Goal: Task Accomplishment & Management: Use online tool/utility

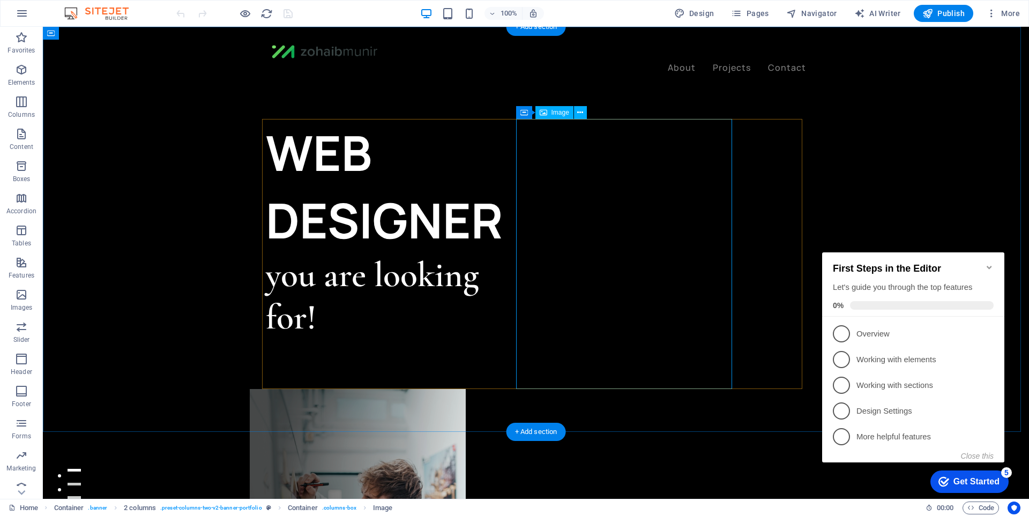
click at [466, 389] on figure at bounding box center [358, 524] width 216 height 270
click at [528, 111] on div "Container" at bounding box center [540, 112] width 48 height 13
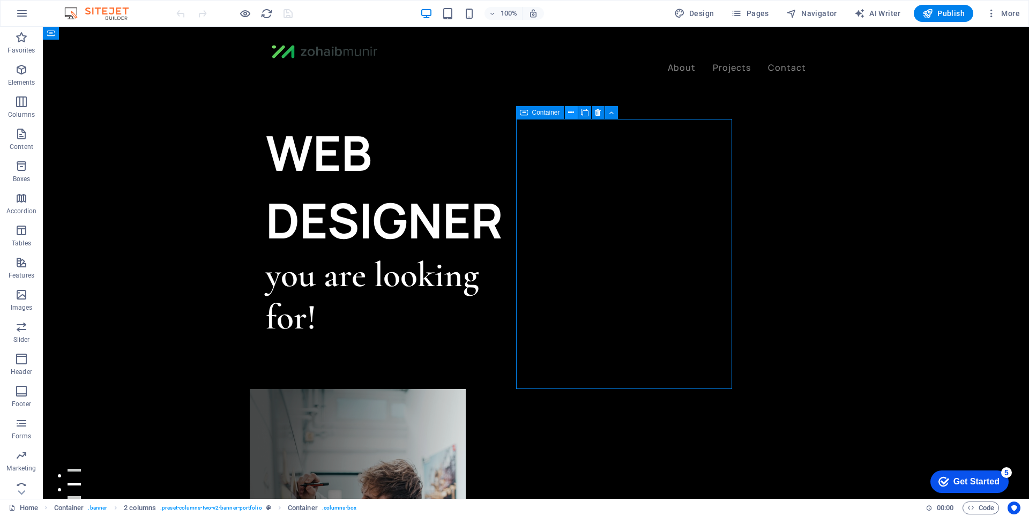
click at [575, 113] on button at bounding box center [571, 112] width 13 height 13
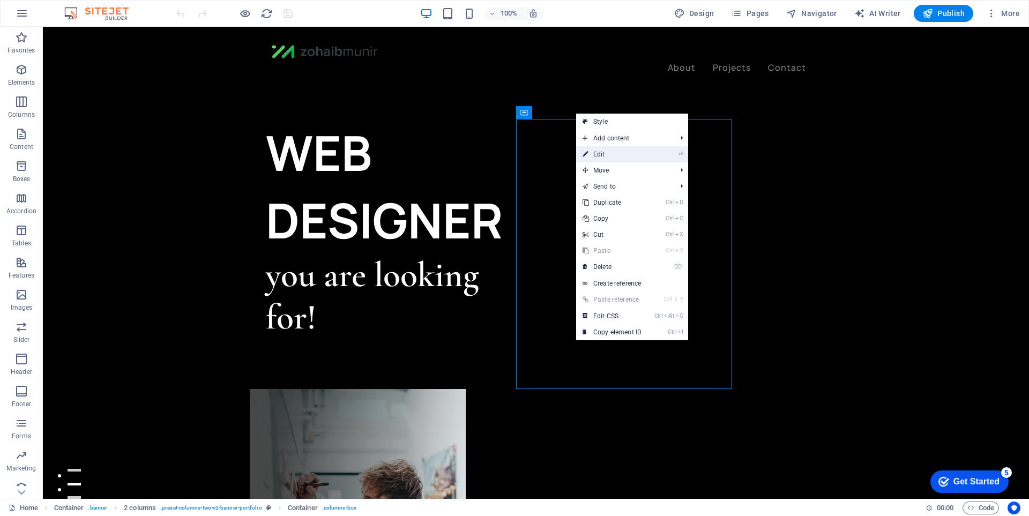
click at [622, 151] on link "⏎ Edit" at bounding box center [612, 154] width 72 height 16
select select "%"
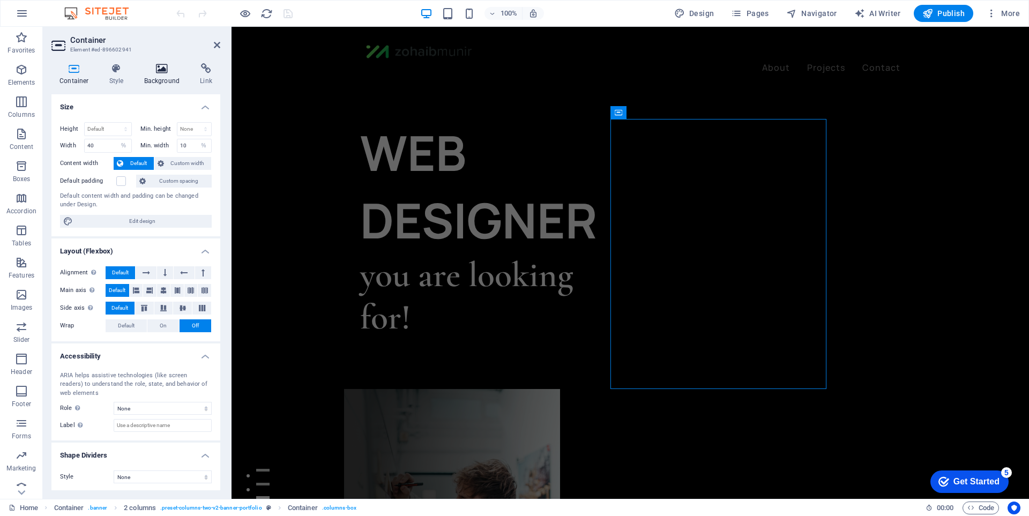
click at [161, 68] on icon at bounding box center [162, 68] width 52 height 11
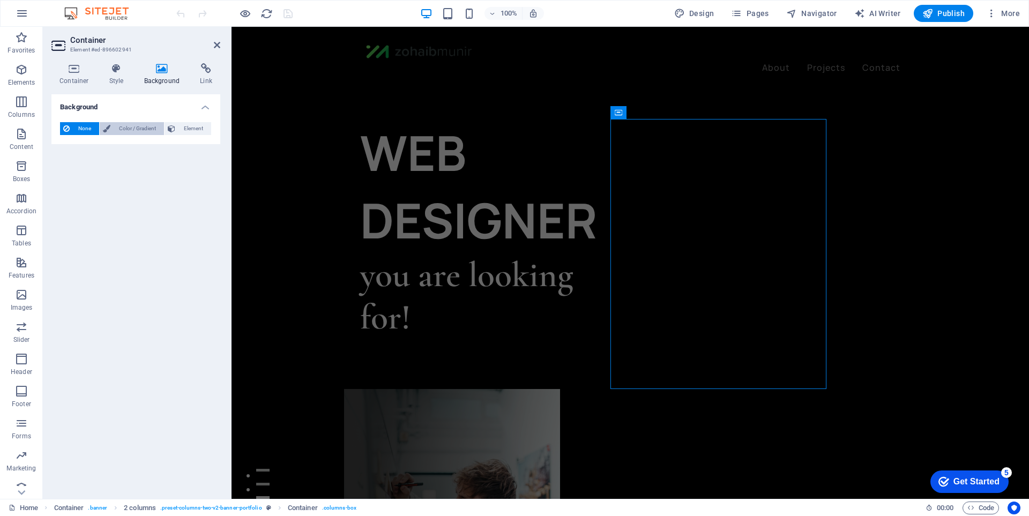
click at [138, 124] on span "Color / Gradient" at bounding box center [137, 128] width 47 height 13
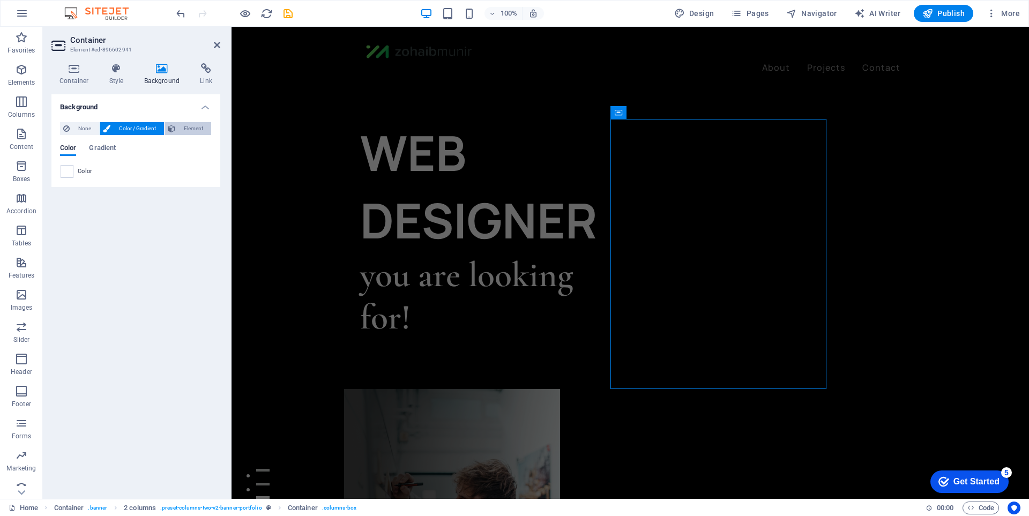
click at [176, 126] on button "Element" at bounding box center [188, 128] width 47 height 13
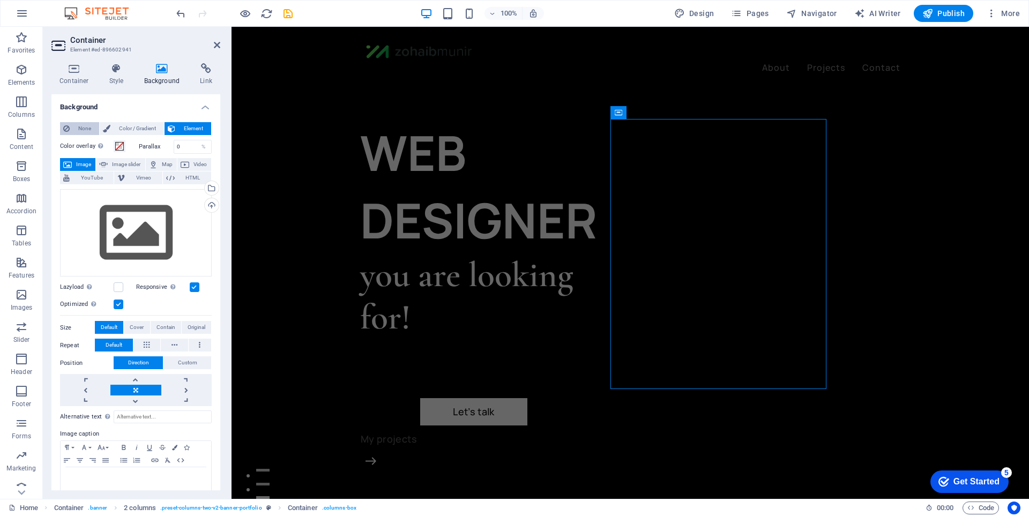
click at [82, 125] on span "None" at bounding box center [84, 128] width 23 height 13
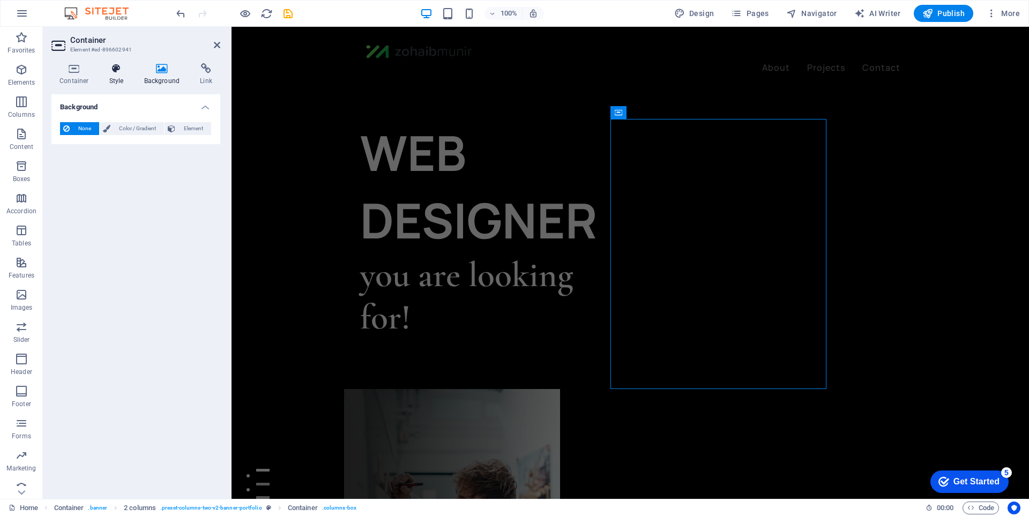
click at [114, 76] on h4 "Style" at bounding box center [118, 74] width 35 height 23
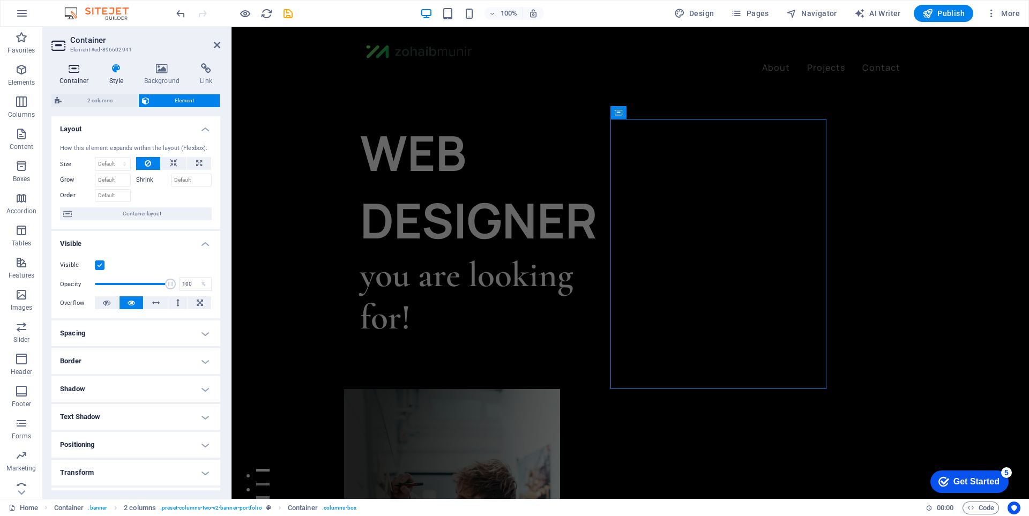
click at [65, 78] on h4 "Container" at bounding box center [76, 74] width 50 height 23
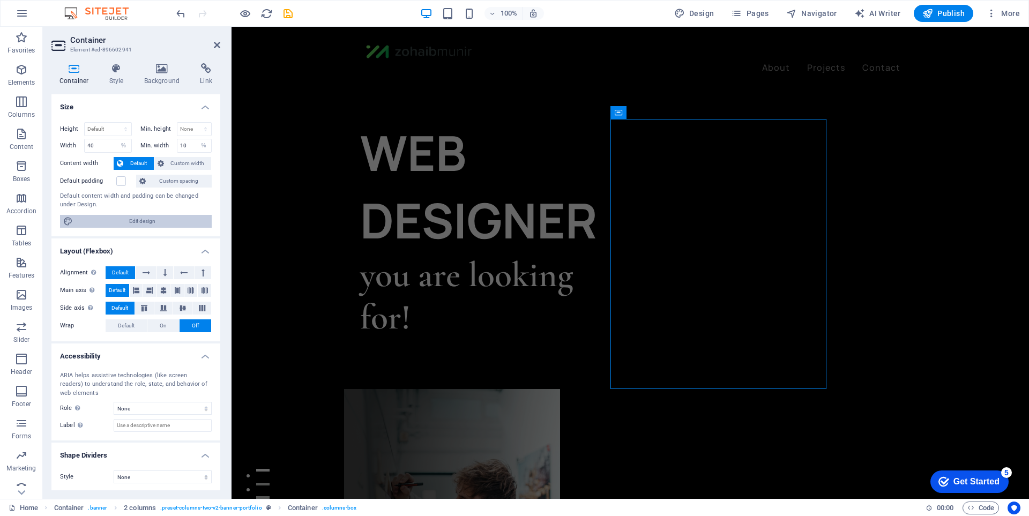
click at [131, 218] on span "Edit design" at bounding box center [142, 221] width 132 height 13
select select "px"
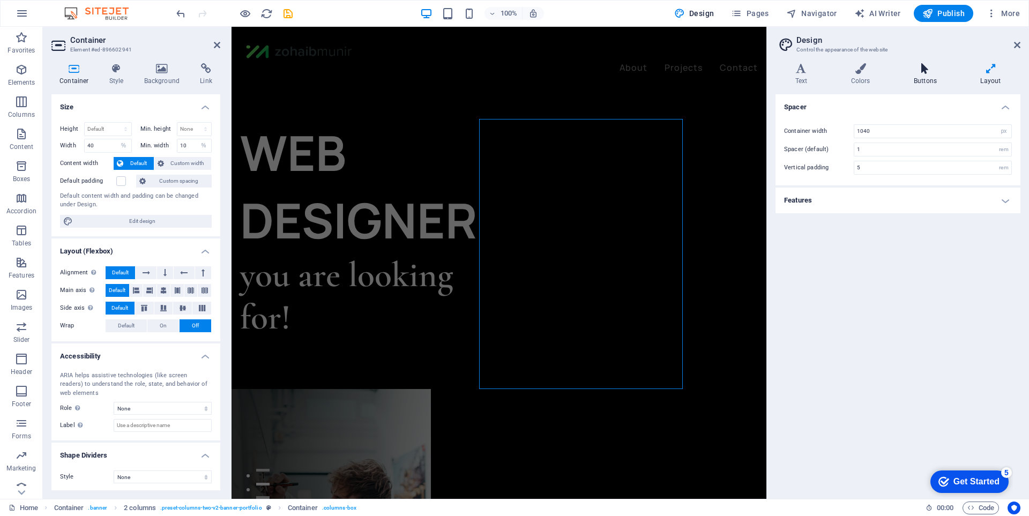
click at [929, 78] on h4 "Buttons" at bounding box center [927, 74] width 66 height 23
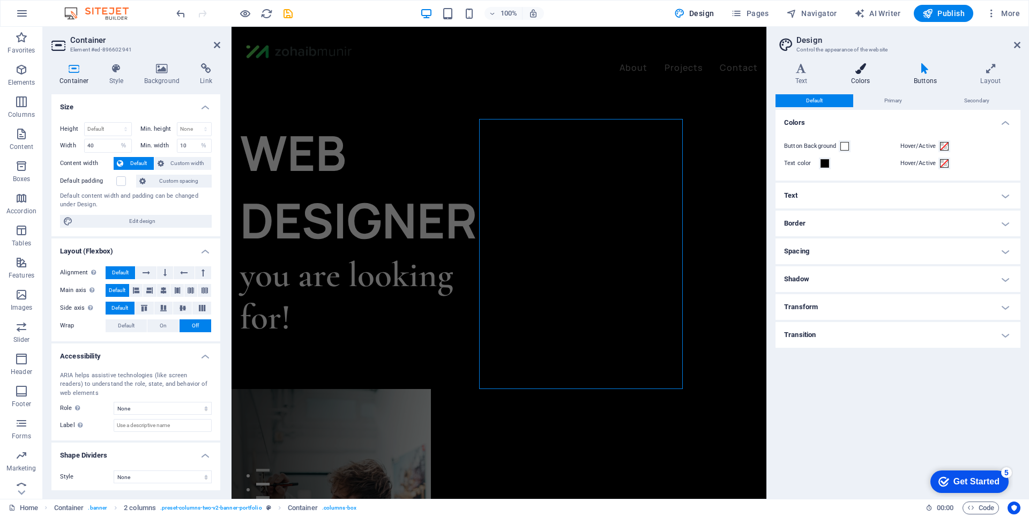
click at [857, 74] on h4 "Colors" at bounding box center [862, 74] width 63 height 23
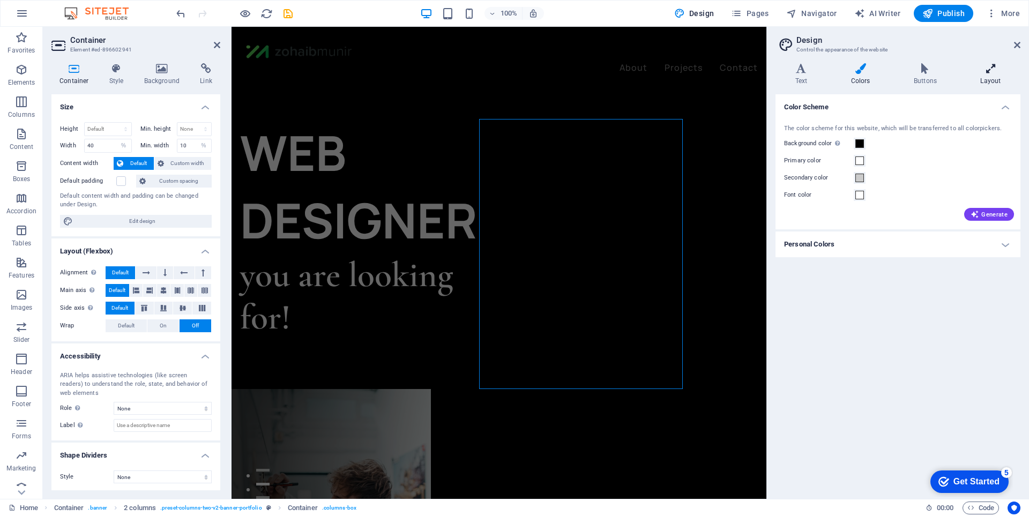
click at [797, 85] on h4 "Text" at bounding box center [804, 74] width 56 height 23
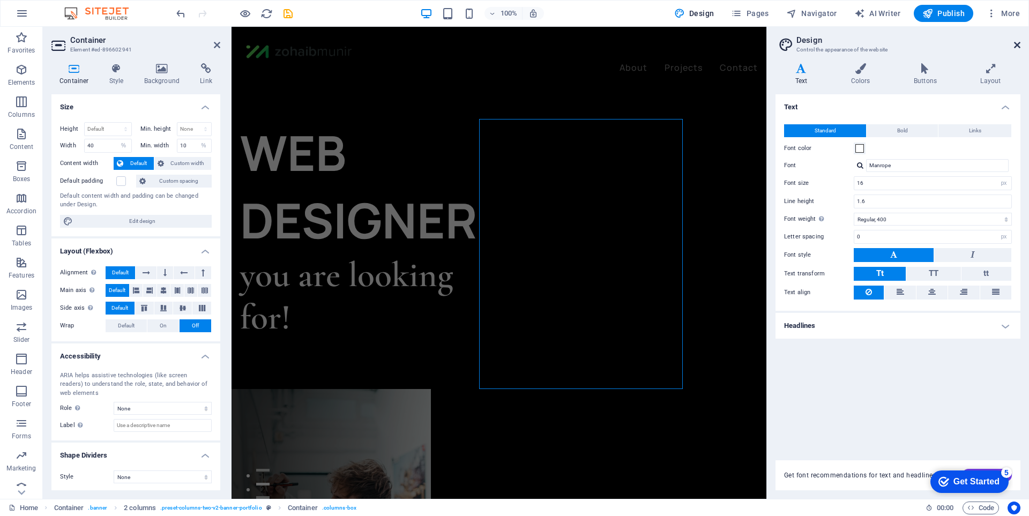
click at [1019, 47] on icon at bounding box center [1017, 45] width 6 height 9
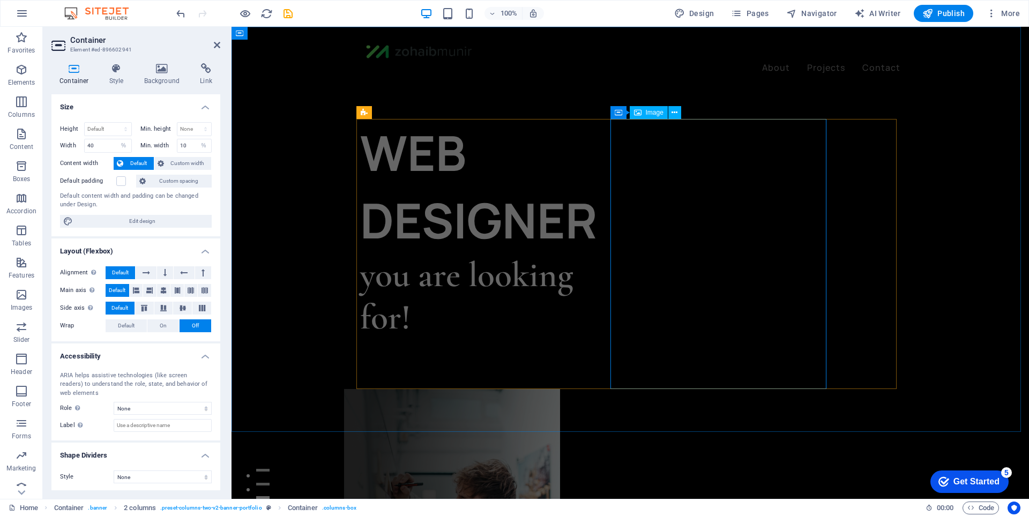
click at [560, 389] on figure at bounding box center [452, 524] width 216 height 270
click at [170, 79] on h4 "Background" at bounding box center [164, 74] width 56 height 23
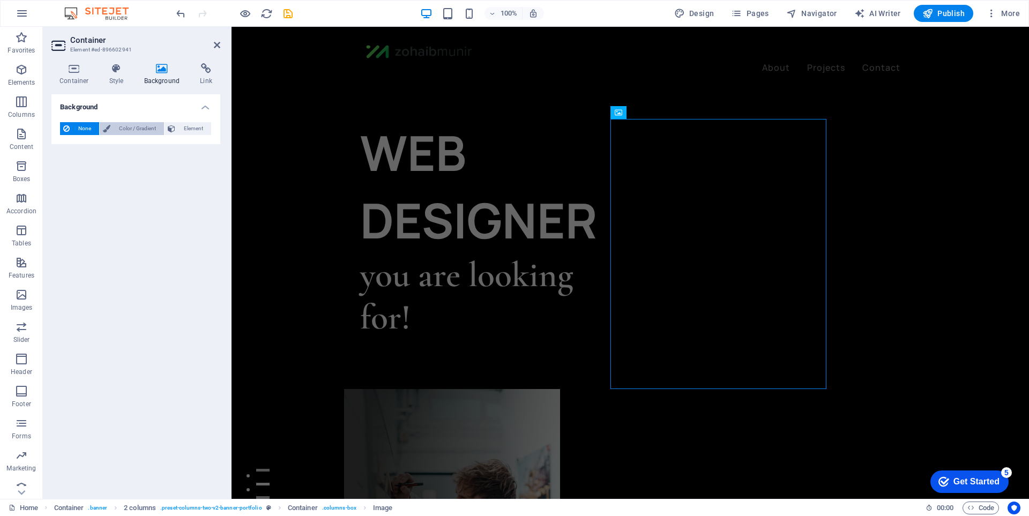
click at [126, 129] on span "Color / Gradient" at bounding box center [137, 128] width 47 height 13
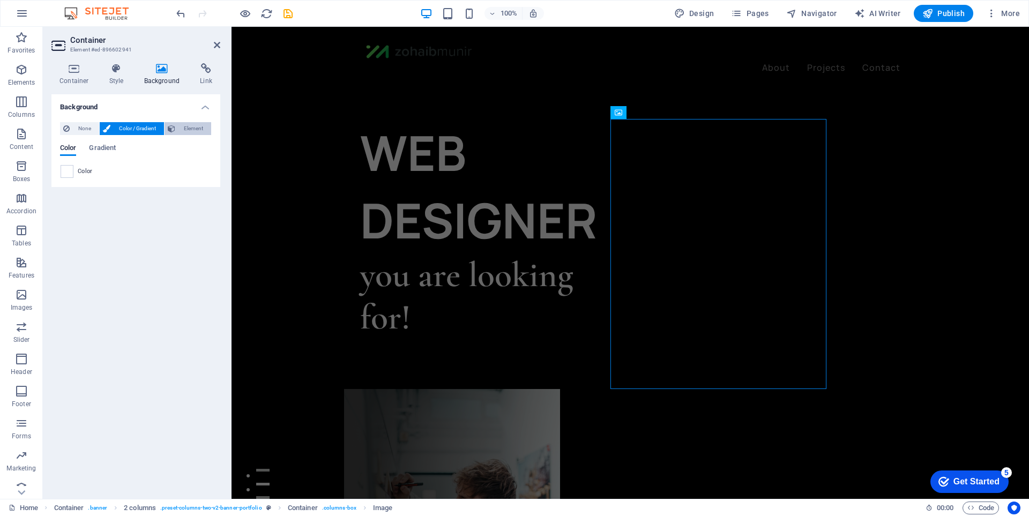
click at [185, 130] on span "Element" at bounding box center [192, 128] width 29 height 13
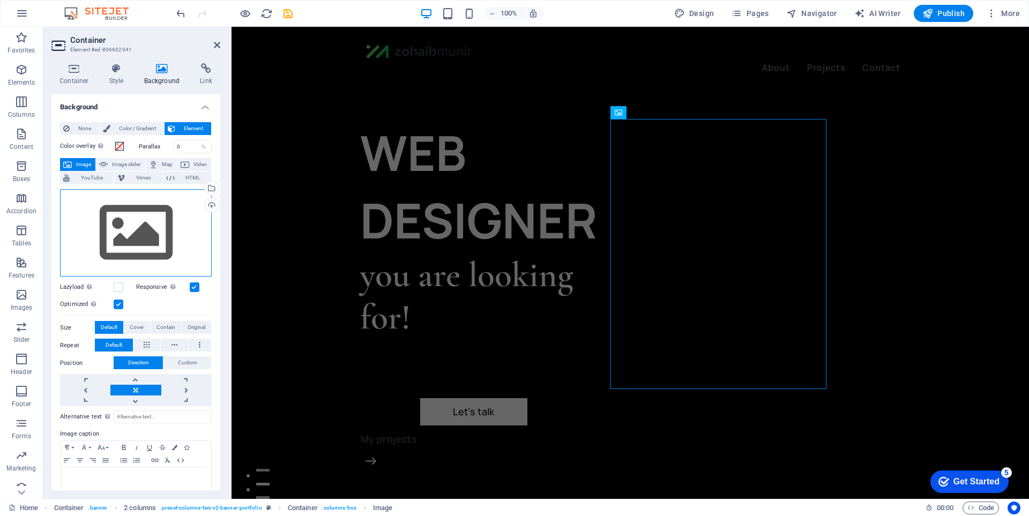
click at [172, 225] on div "Drag files here, click to choose files or select files from Files or our free s…" at bounding box center [136, 233] width 152 height 88
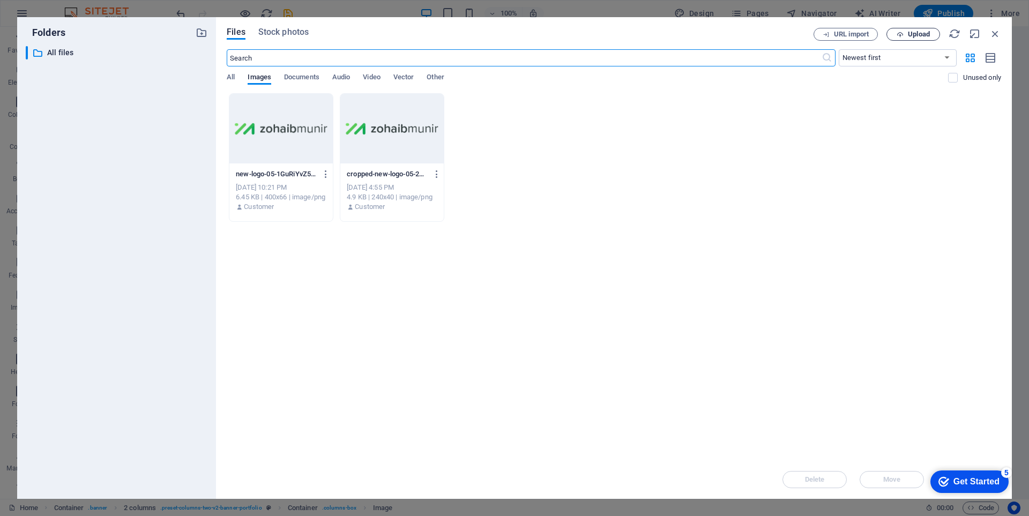
click at [904, 34] on span "Upload" at bounding box center [913, 34] width 44 height 7
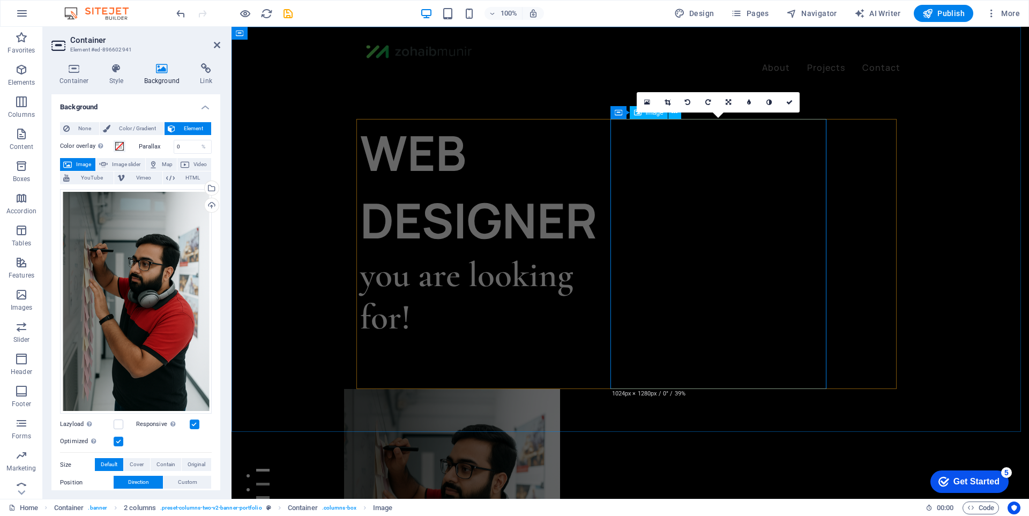
click at [618, 111] on icon at bounding box center [619, 112] width 8 height 13
click at [648, 104] on icon at bounding box center [647, 103] width 6 height 8
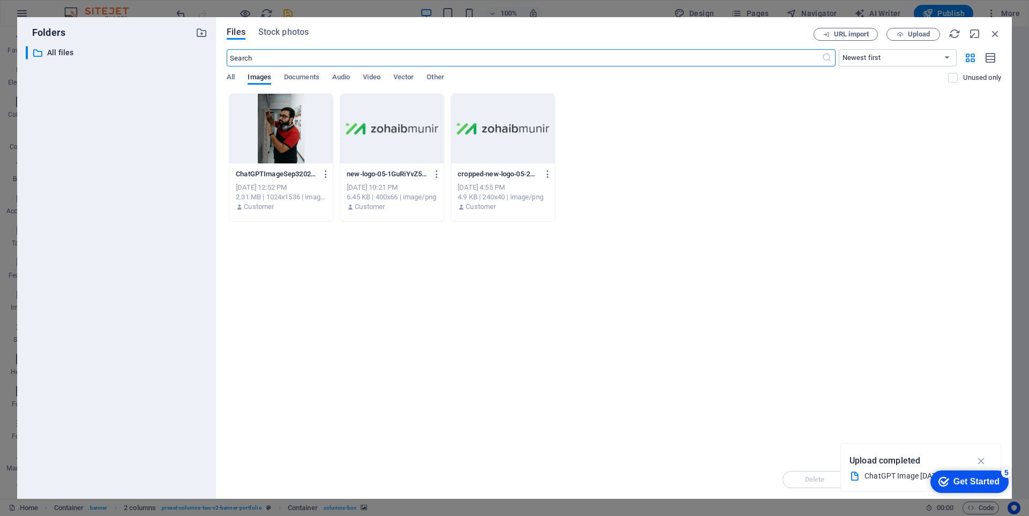
click at [281, 130] on div at bounding box center [280, 129] width 103 height 70
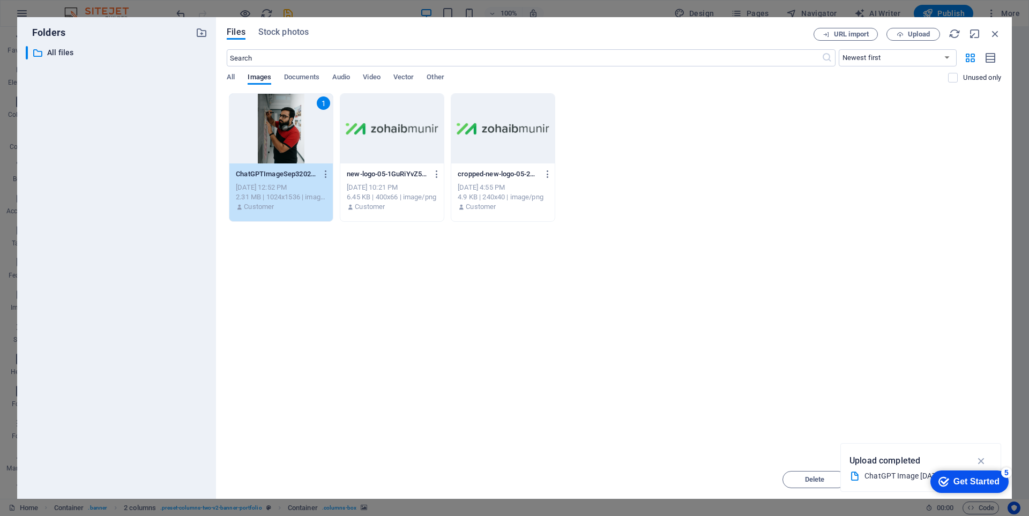
drag, startPoint x: 281, startPoint y: 130, endPoint x: 215, endPoint y: 249, distance: 136.0
click at [281, 130] on div "1" at bounding box center [280, 129] width 103 height 70
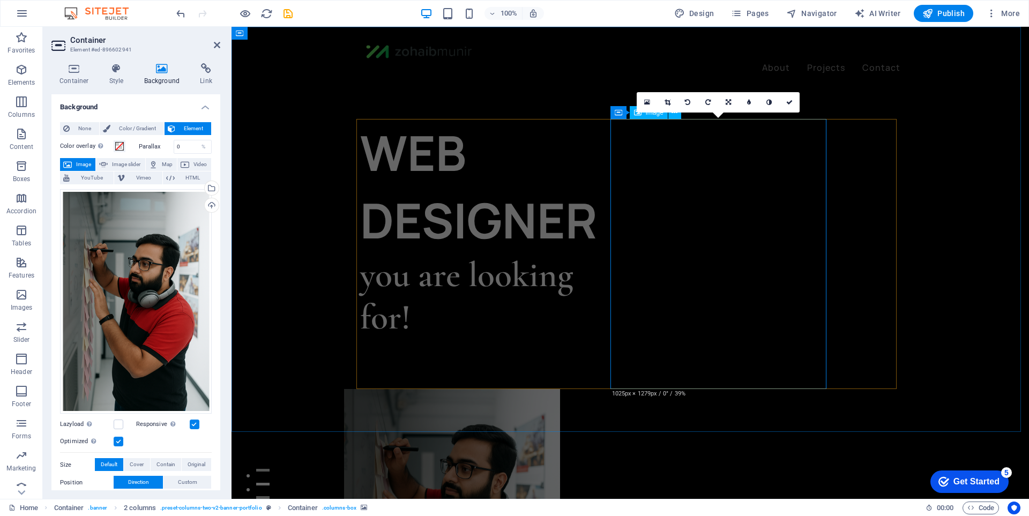
click at [788, 99] on icon at bounding box center [789, 102] width 6 height 6
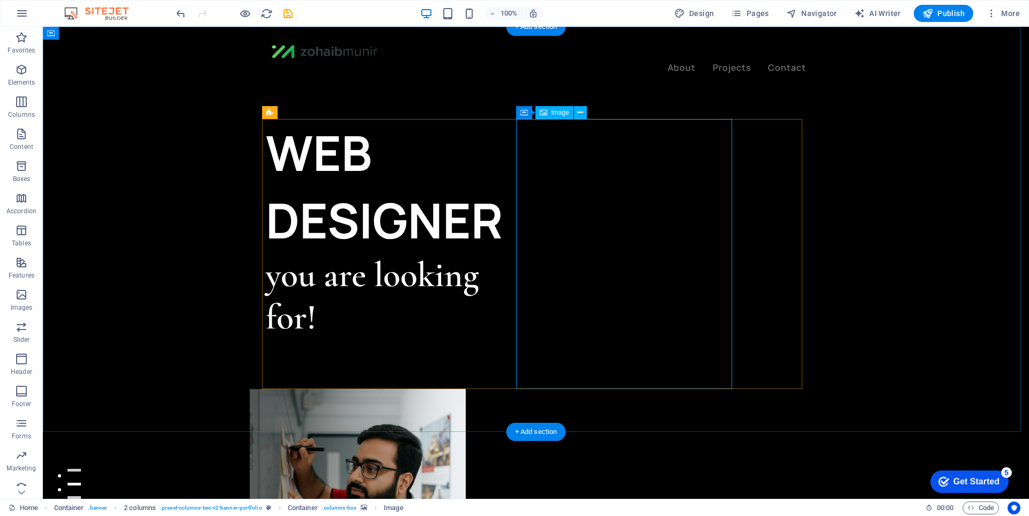
click at [287, 13] on icon "save" at bounding box center [288, 14] width 12 height 12
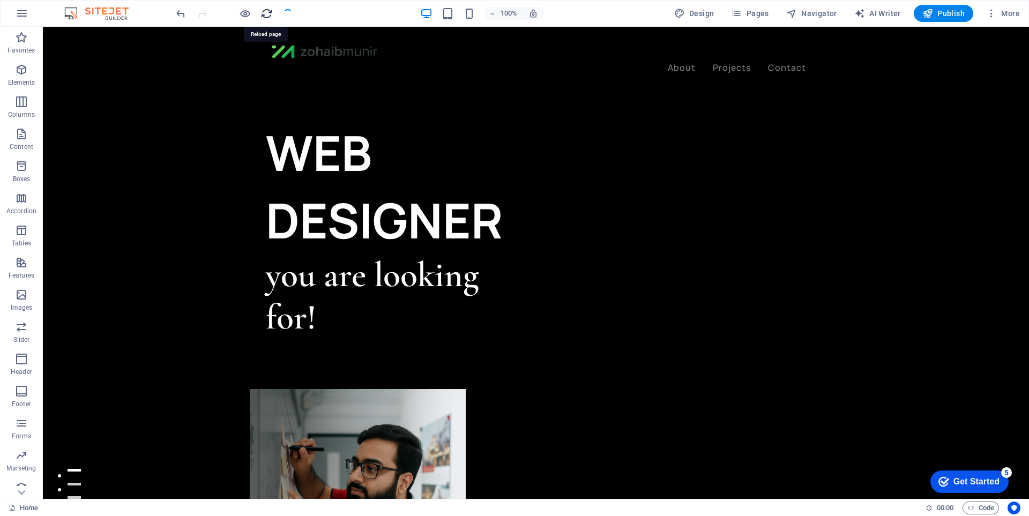
click at [269, 11] on icon "reload" at bounding box center [266, 14] width 12 height 12
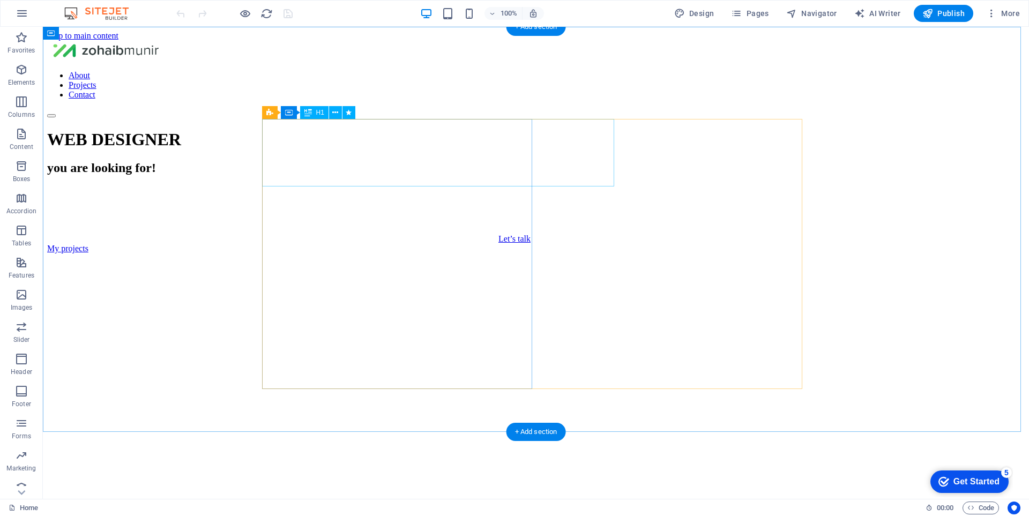
click at [562, 130] on div "WEB DESIGNER" at bounding box center [536, 140] width 978 height 20
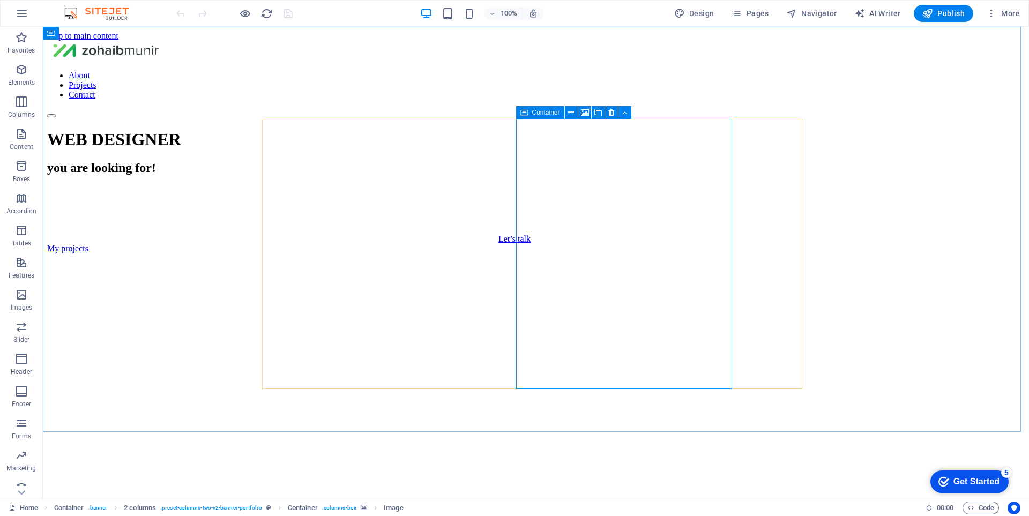
click at [519, 115] on div "Container" at bounding box center [540, 112] width 48 height 13
click at [582, 114] on icon at bounding box center [585, 112] width 8 height 11
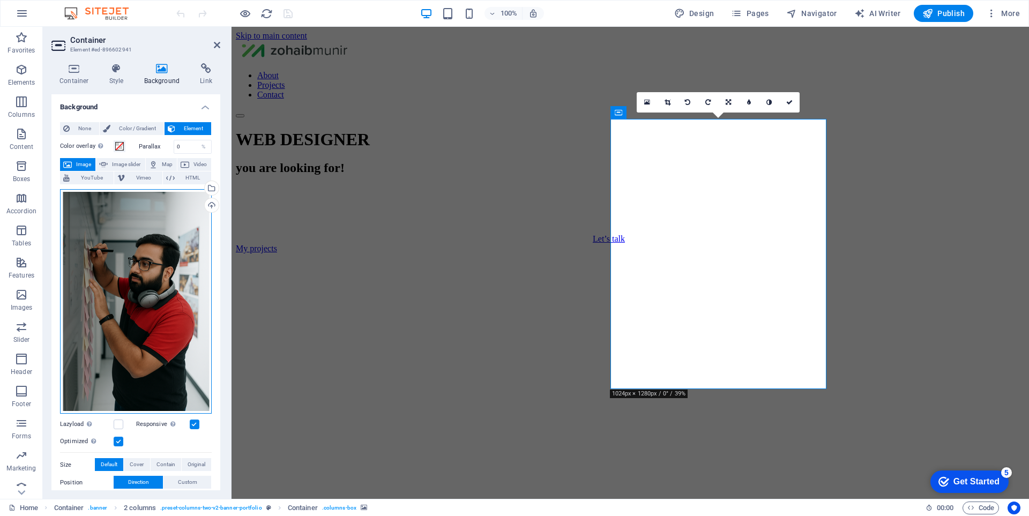
click at [131, 282] on div "Drag files here, click to choose files or select files from Files or our free s…" at bounding box center [136, 301] width 152 height 225
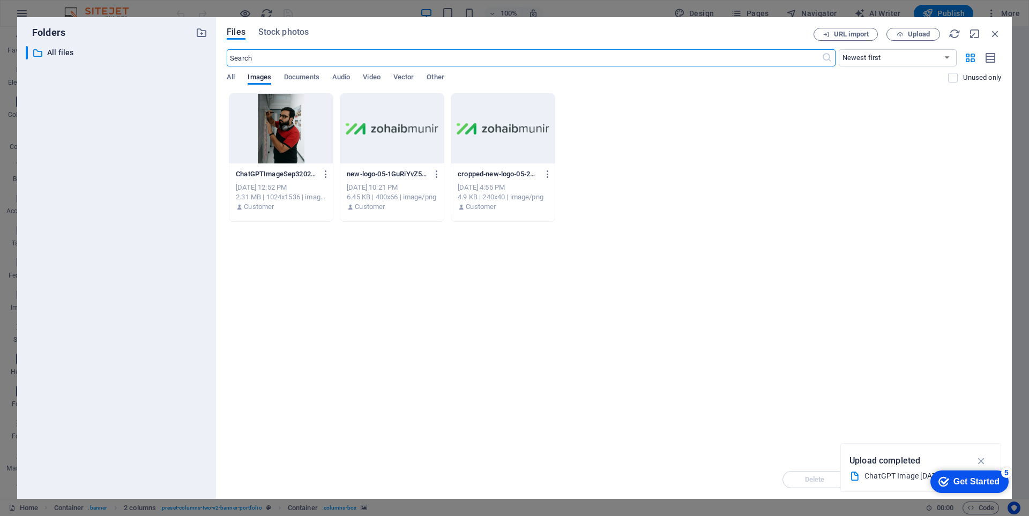
click at [295, 144] on div at bounding box center [280, 129] width 103 height 70
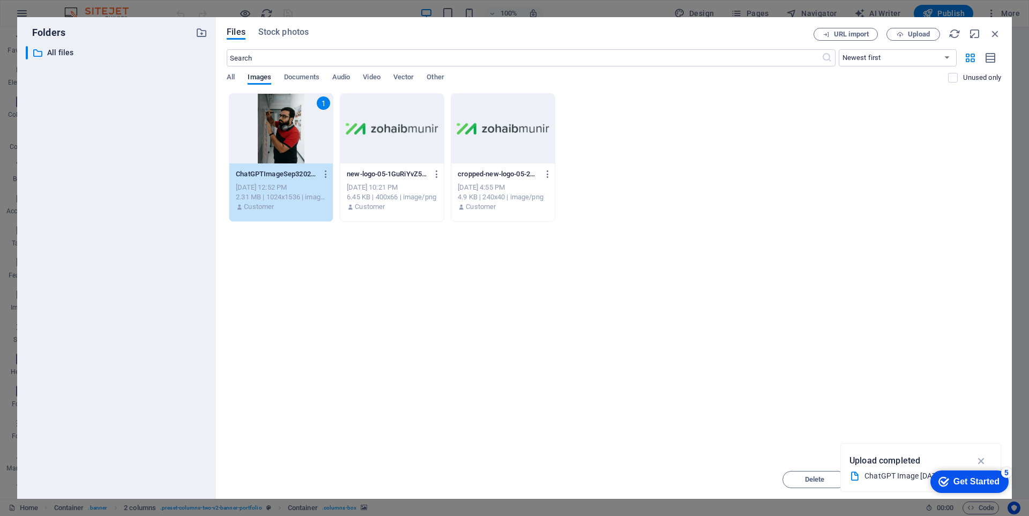
drag, startPoint x: 295, startPoint y: 144, endPoint x: 62, endPoint y: 124, distance: 234.0
click at [295, 144] on div "1" at bounding box center [280, 129] width 103 height 70
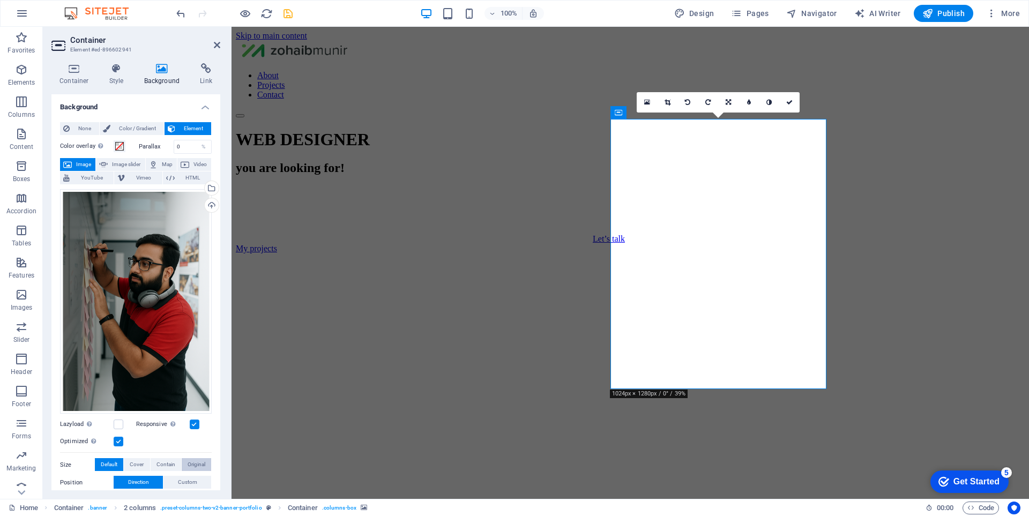
click at [205, 458] on button "Original" at bounding box center [196, 464] width 29 height 13
click at [111, 461] on span "Default" at bounding box center [109, 464] width 17 height 13
click at [120, 424] on label at bounding box center [119, 425] width 10 height 10
click at [0, 0] on input "Lazyload Loading images after the page loads improves page speed." at bounding box center [0, 0] width 0 height 0
click at [120, 423] on label at bounding box center [119, 425] width 10 height 10
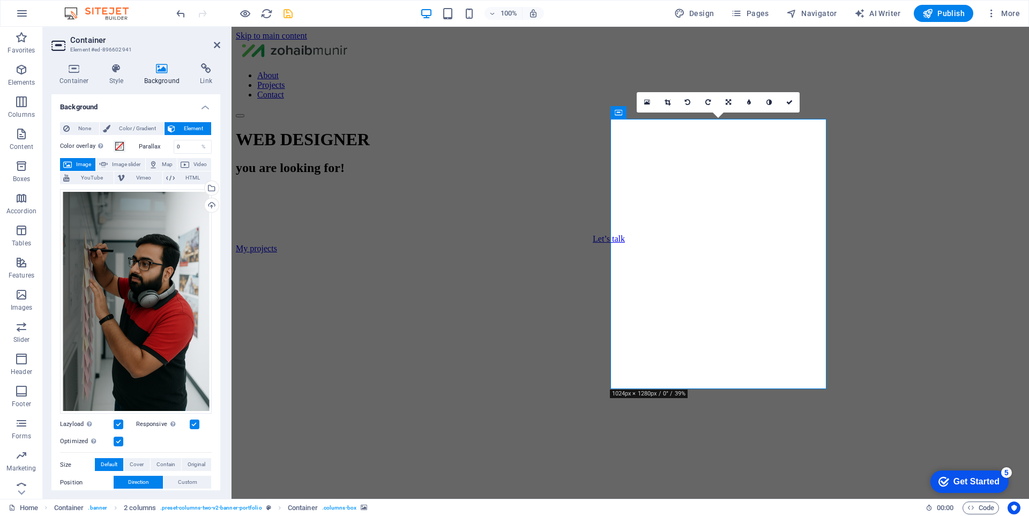
click at [0, 0] on input "Lazyload Loading images after the page loads improves page speed." at bounding box center [0, 0] width 0 height 0
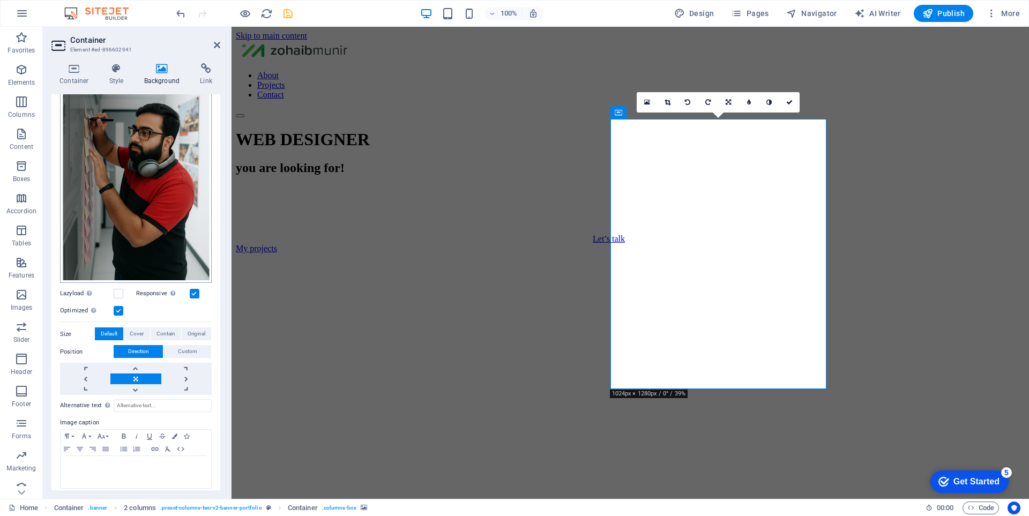
scroll to position [135, 0]
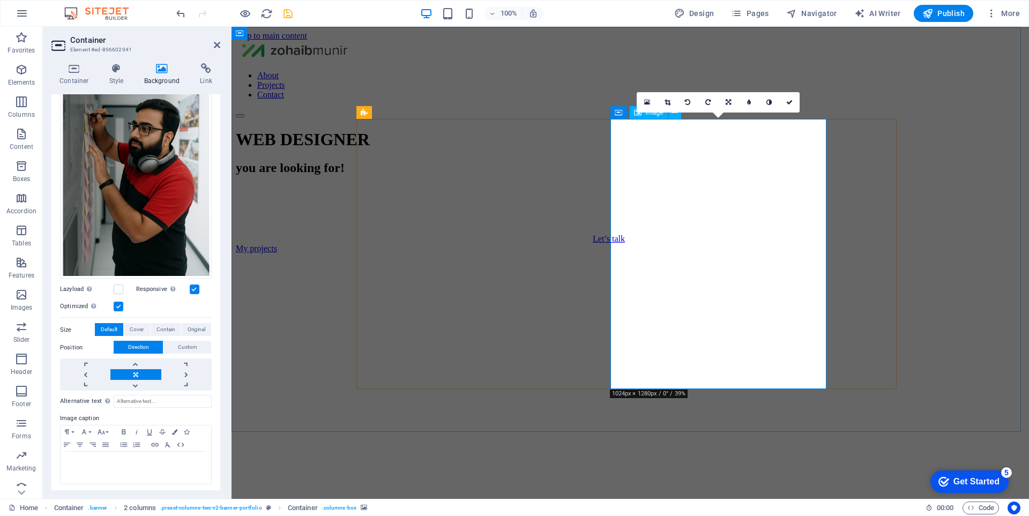
click at [648, 104] on icon at bounding box center [647, 103] width 6 height 8
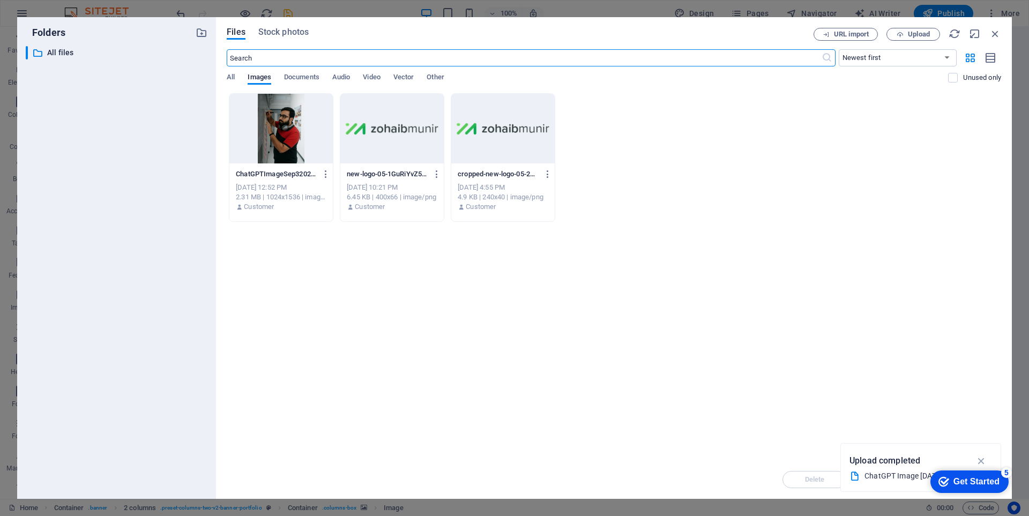
click at [261, 127] on div at bounding box center [280, 129] width 103 height 70
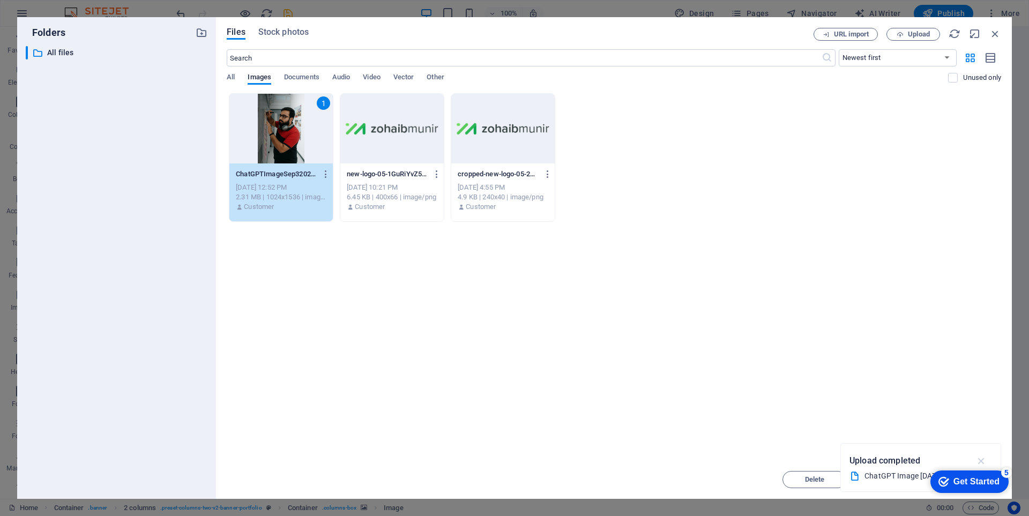
click at [983, 457] on icon "button" at bounding box center [981, 461] width 12 height 12
click at [905, 485] on button "Move" at bounding box center [892, 479] width 64 height 17
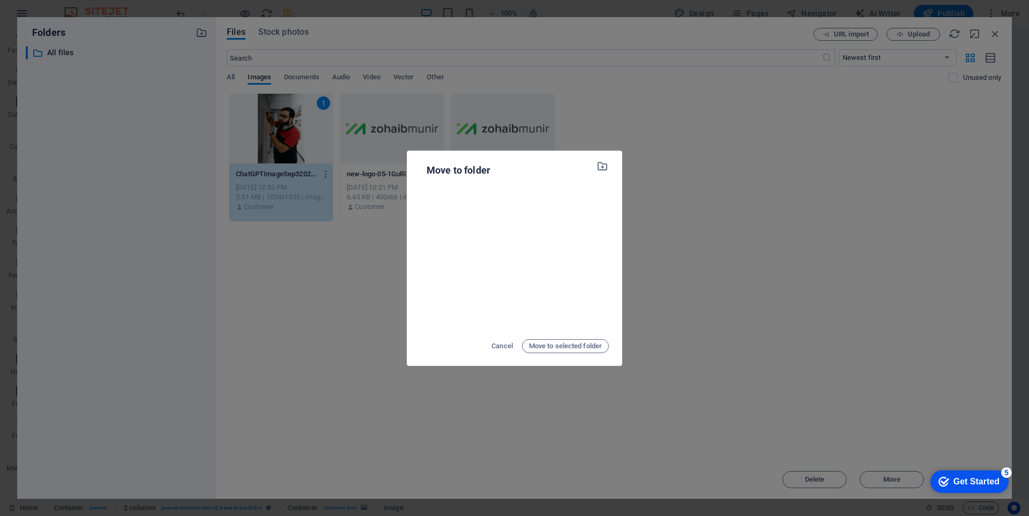
click at [704, 205] on div "Move to folder Cancel Move to selected folder" at bounding box center [514, 258] width 1029 height 516
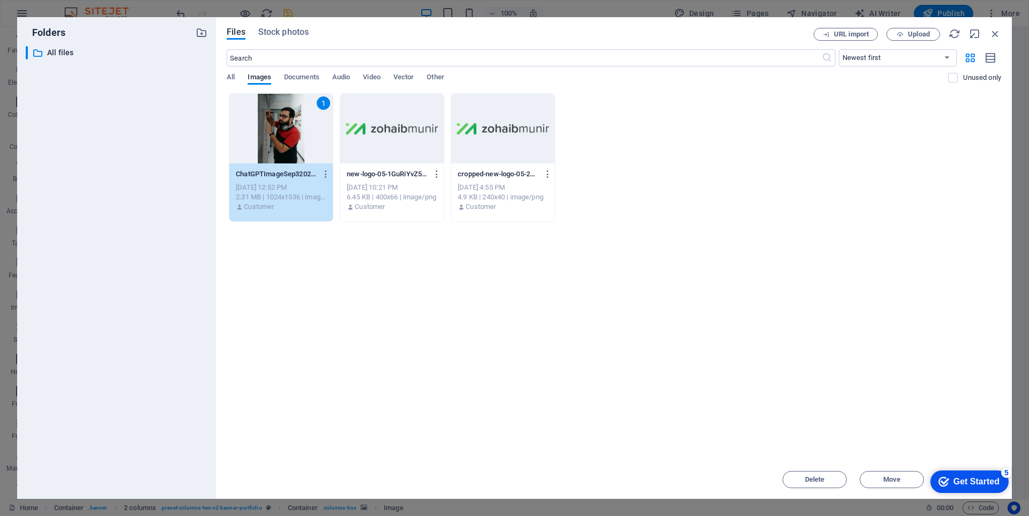
click at [270, 136] on div "1" at bounding box center [280, 129] width 103 height 70
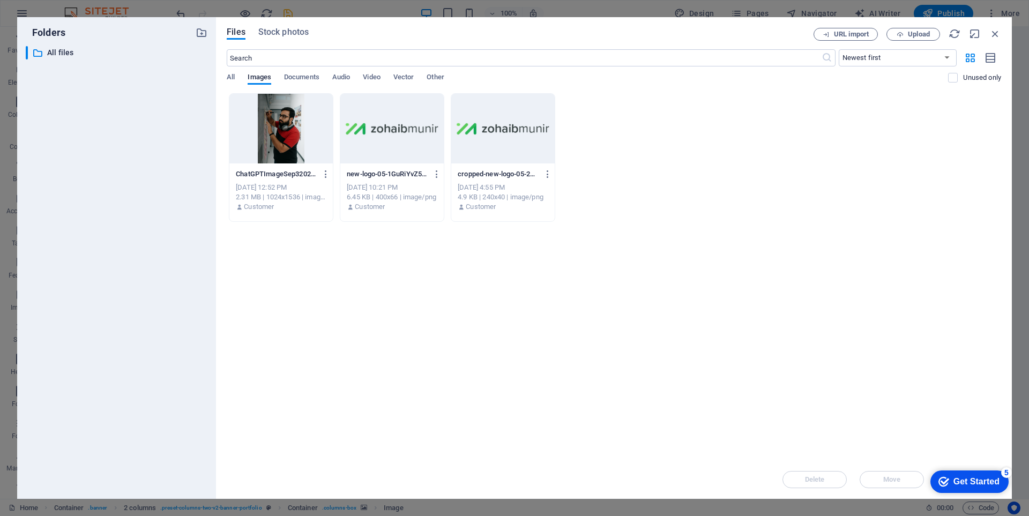
drag, startPoint x: 270, startPoint y: 136, endPoint x: 58, endPoint y: 128, distance: 211.9
click at [270, 136] on div at bounding box center [280, 129] width 103 height 70
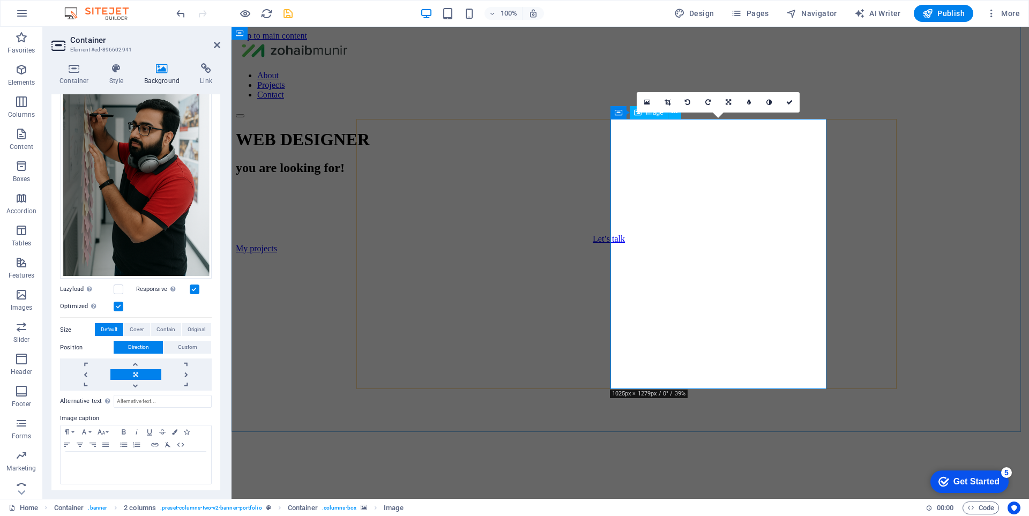
drag, startPoint x: 791, startPoint y: 105, endPoint x: 739, endPoint y: 94, distance: 53.7
click at [791, 105] on icon at bounding box center [789, 102] width 6 height 6
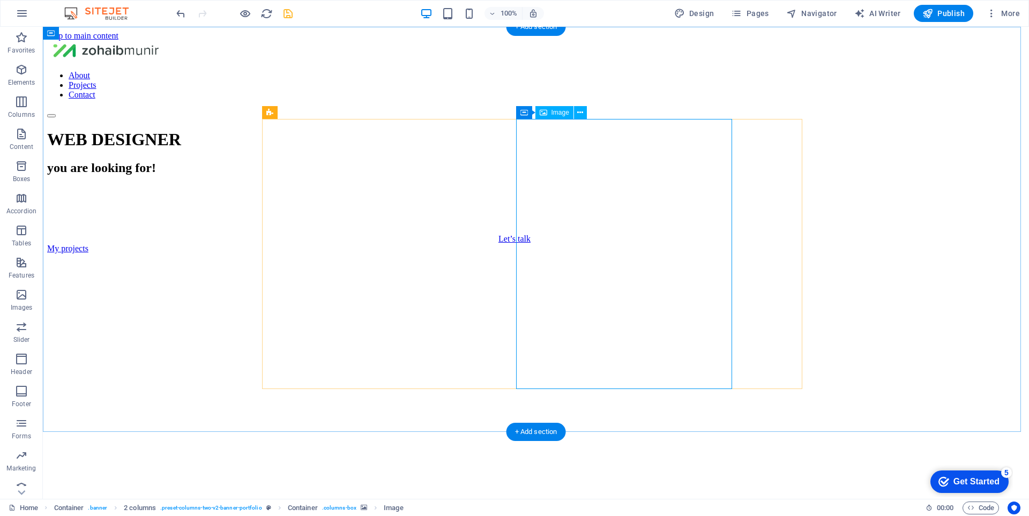
click at [523, 113] on icon at bounding box center [524, 112] width 8 height 13
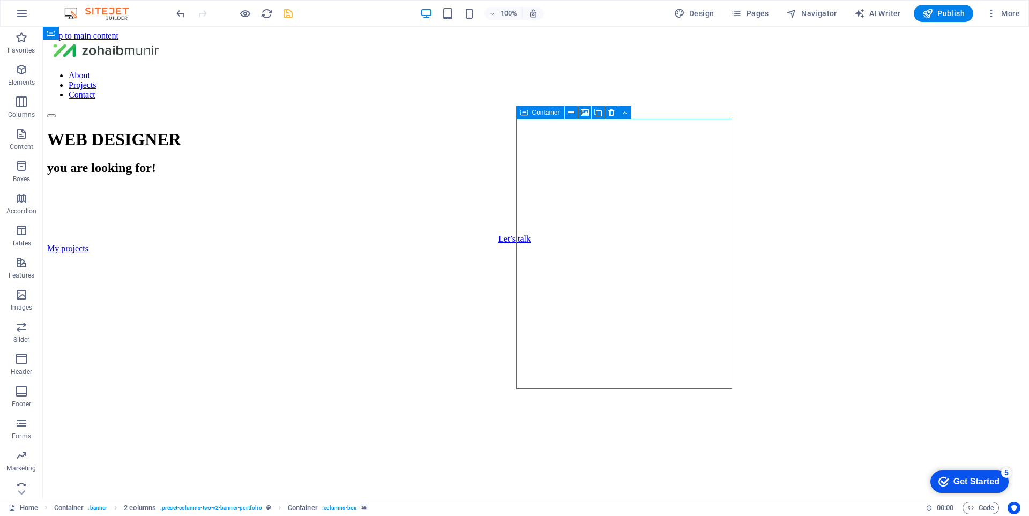
click at [523, 113] on icon at bounding box center [524, 112] width 8 height 13
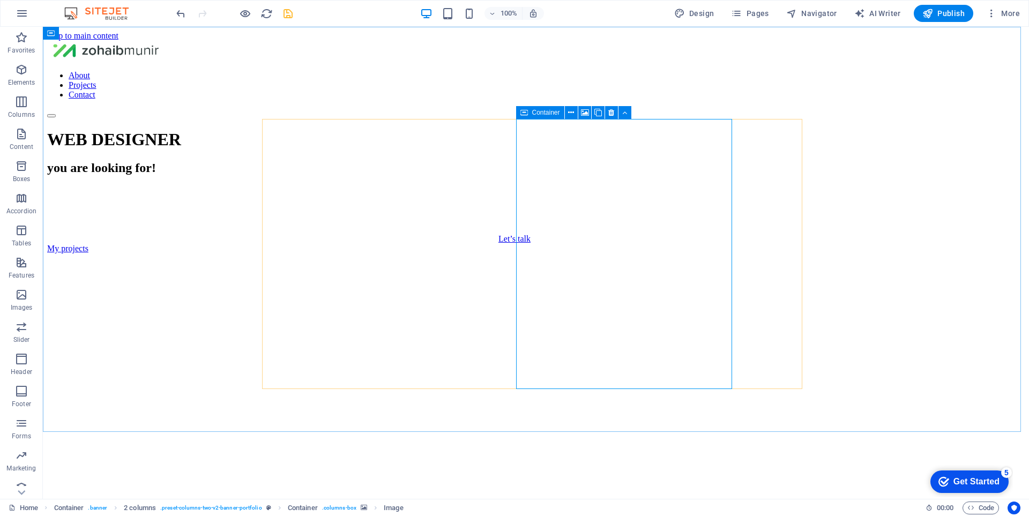
click at [529, 113] on div "Container" at bounding box center [540, 112] width 48 height 13
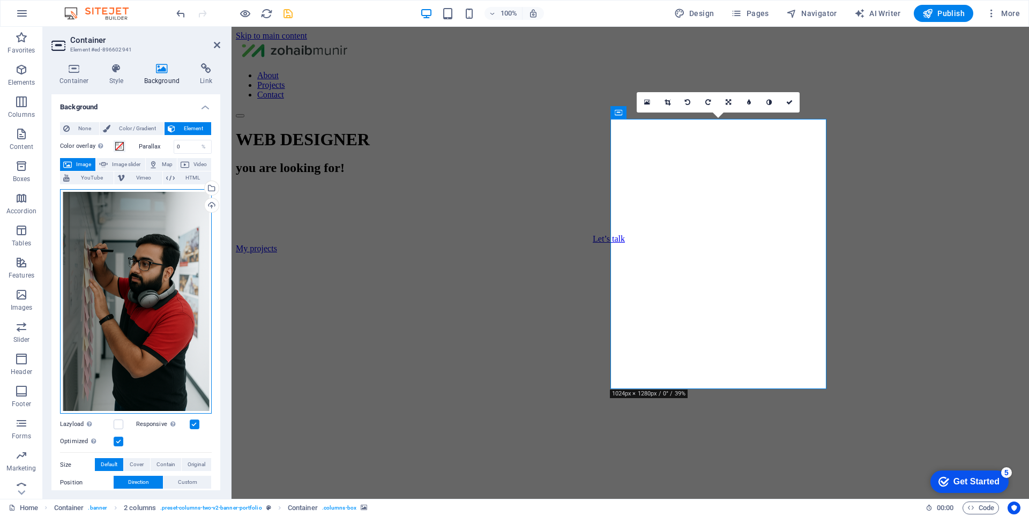
click at [125, 318] on div "Drag files here, click to choose files or select files from Files or our free s…" at bounding box center [136, 301] width 152 height 225
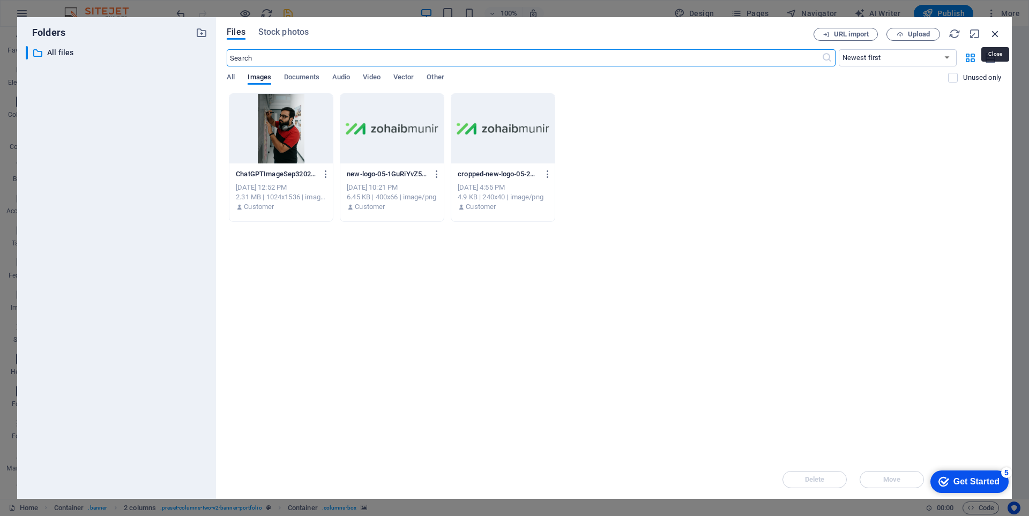
click at [996, 32] on icon "button" at bounding box center [995, 34] width 12 height 12
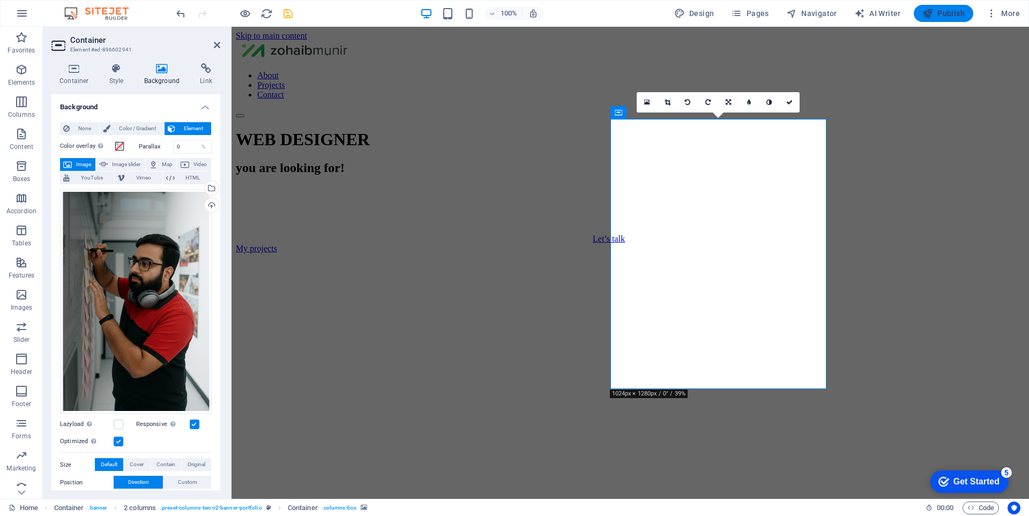
click at [928, 17] on icon "button" at bounding box center [927, 13] width 11 height 11
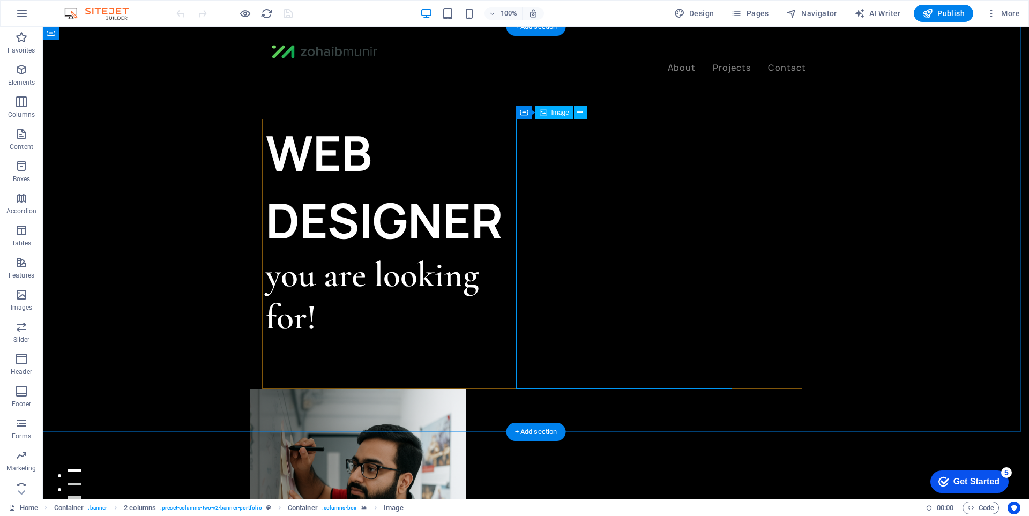
select select "%"
select select "px"
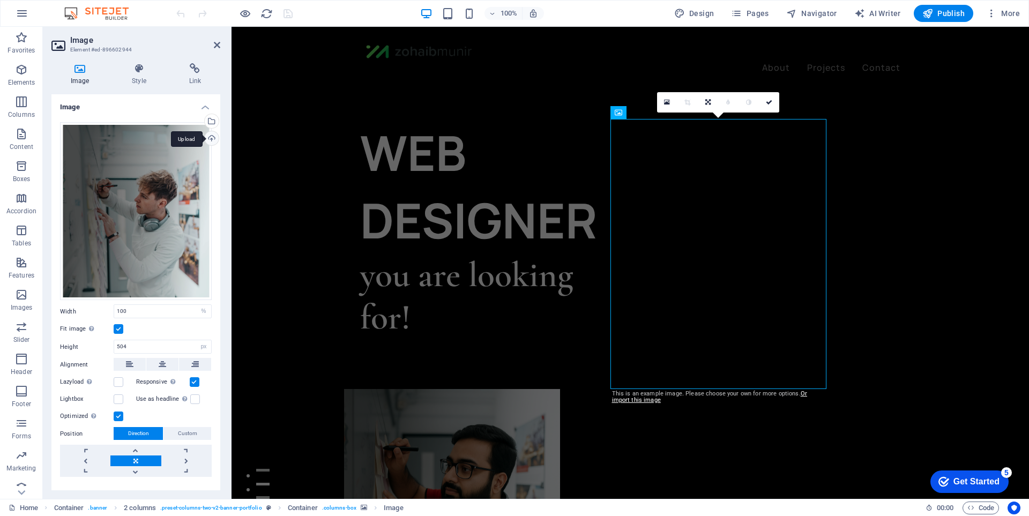
click at [210, 135] on div "Upload" at bounding box center [211, 139] width 16 height 16
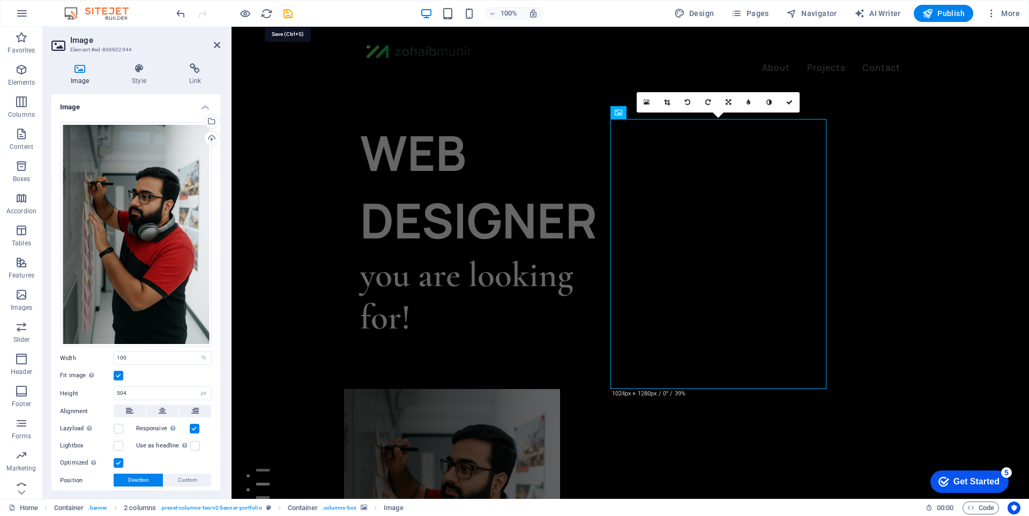
click at [287, 14] on icon "save" at bounding box center [288, 14] width 12 height 12
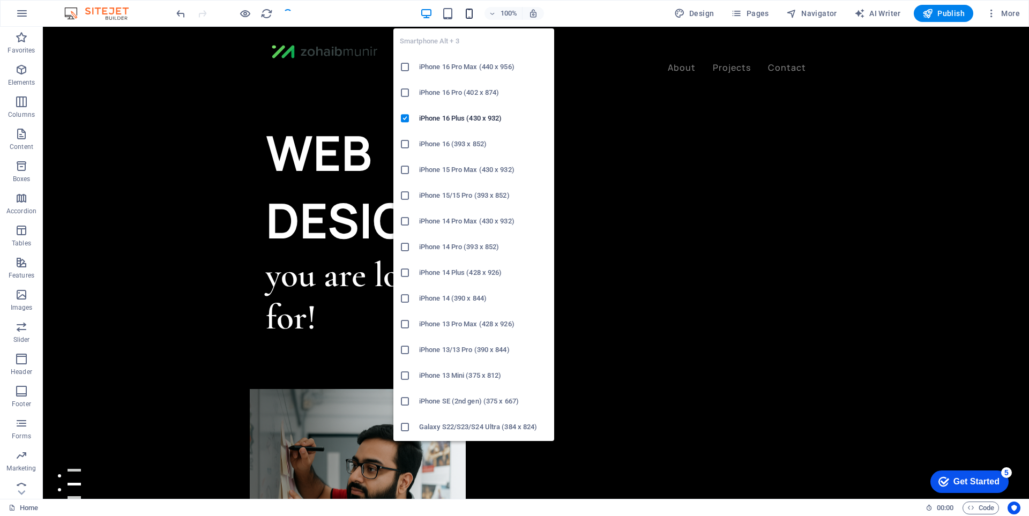
click at [475, 18] on icon "button" at bounding box center [469, 14] width 12 height 12
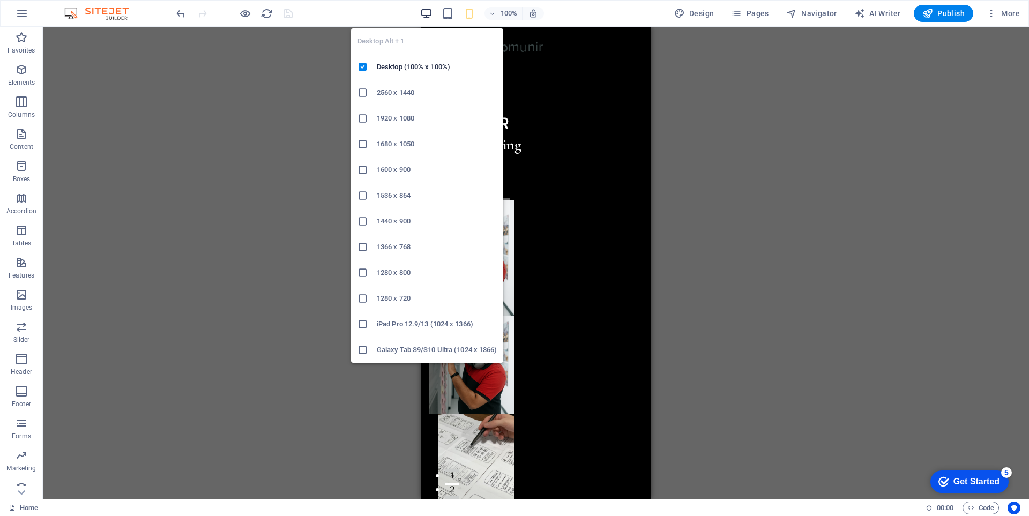
click at [424, 14] on icon "button" at bounding box center [426, 14] width 12 height 12
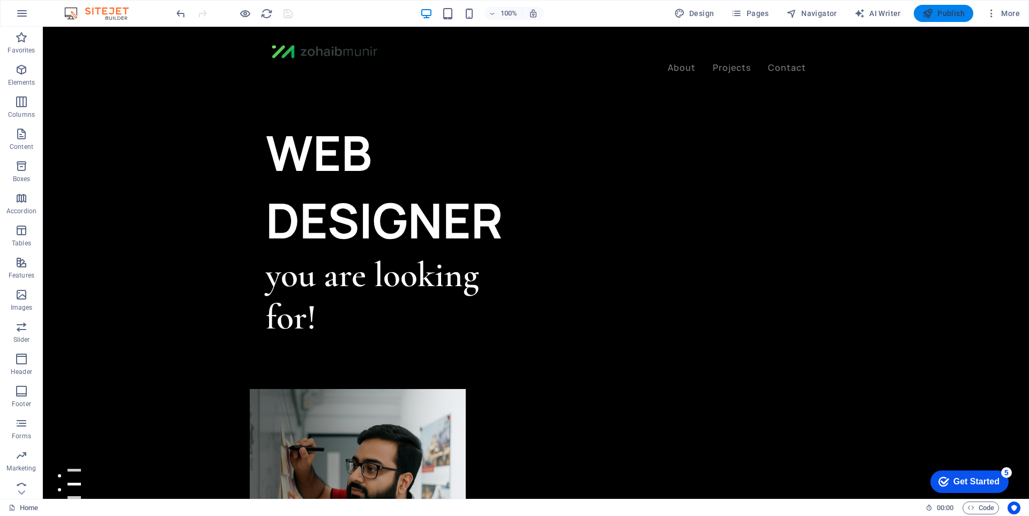
click at [958, 11] on span "Publish" at bounding box center [943, 13] width 42 height 11
